Goal: Book appointment/travel/reservation

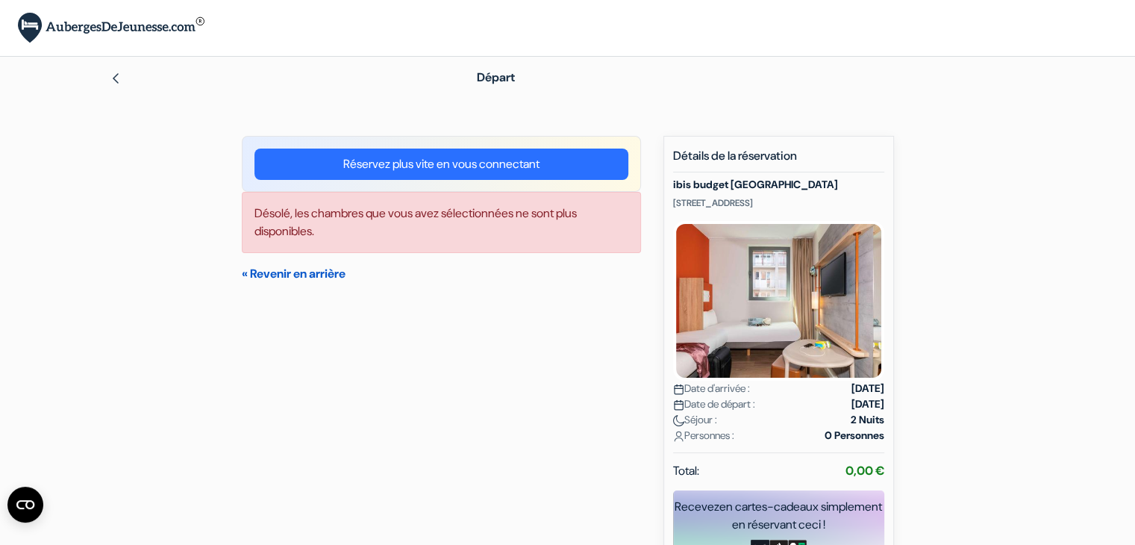
click at [308, 275] on link "« Revenir en arrière" at bounding box center [294, 274] width 104 height 16
click at [292, 267] on link "« Revenir en arrière" at bounding box center [294, 274] width 104 height 16
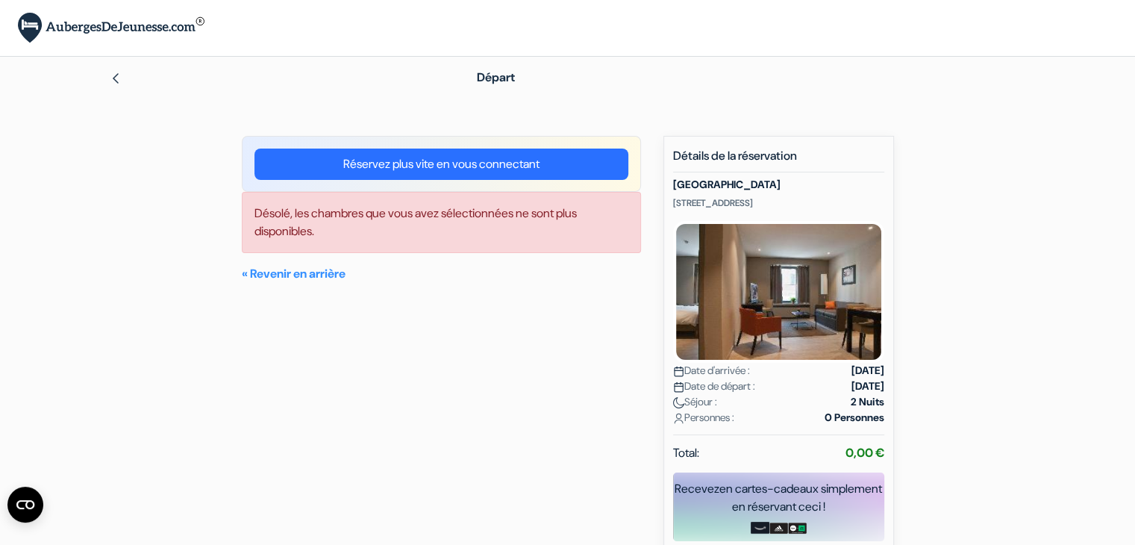
click at [113, 81] on img at bounding box center [116, 78] width 12 height 12
click at [111, 79] on img at bounding box center [116, 78] width 12 height 12
